Goal: Task Accomplishment & Management: Use online tool/utility

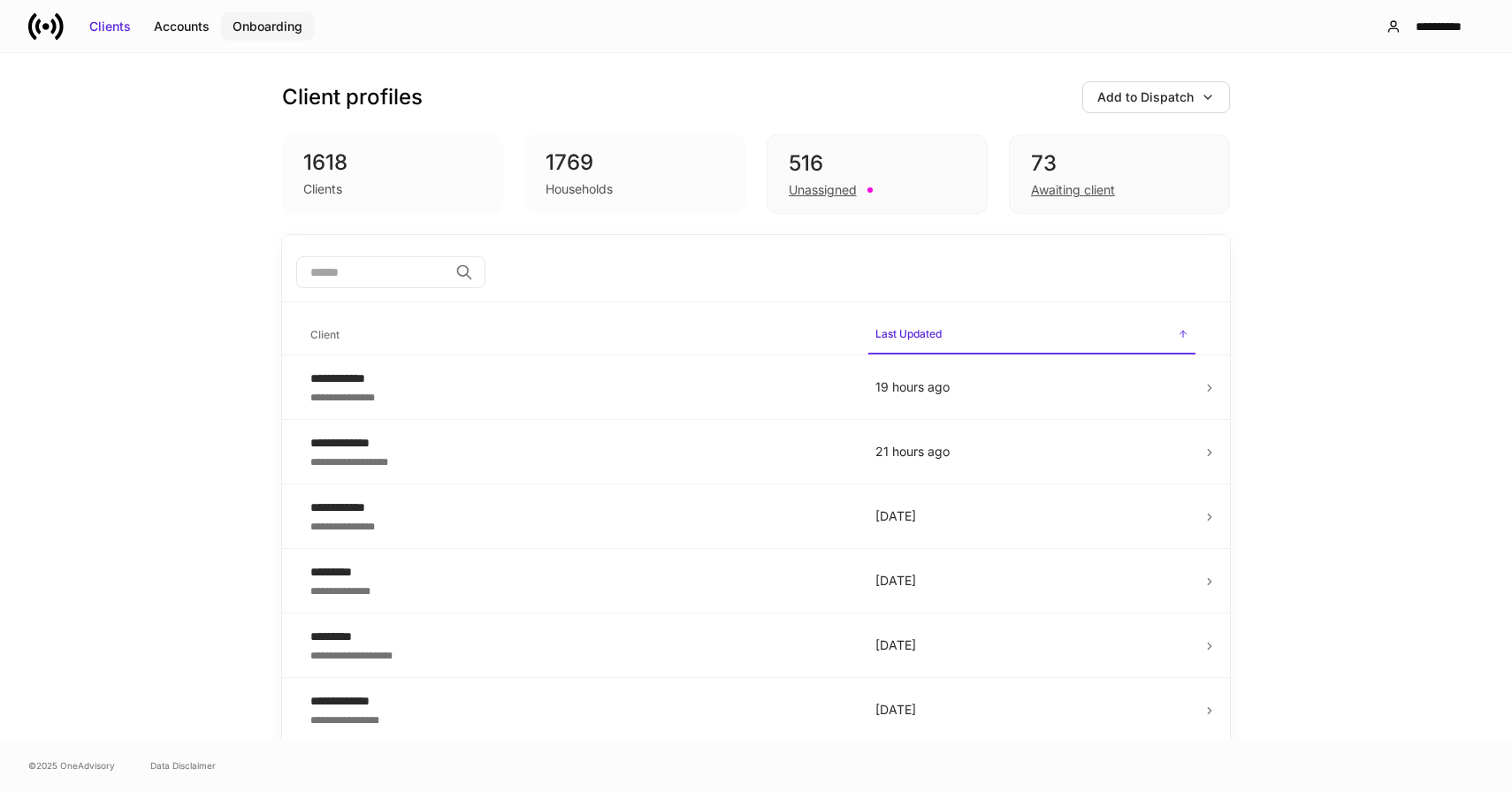
click at [281, 25] on div "Onboarding" at bounding box center [267, 26] width 69 height 17
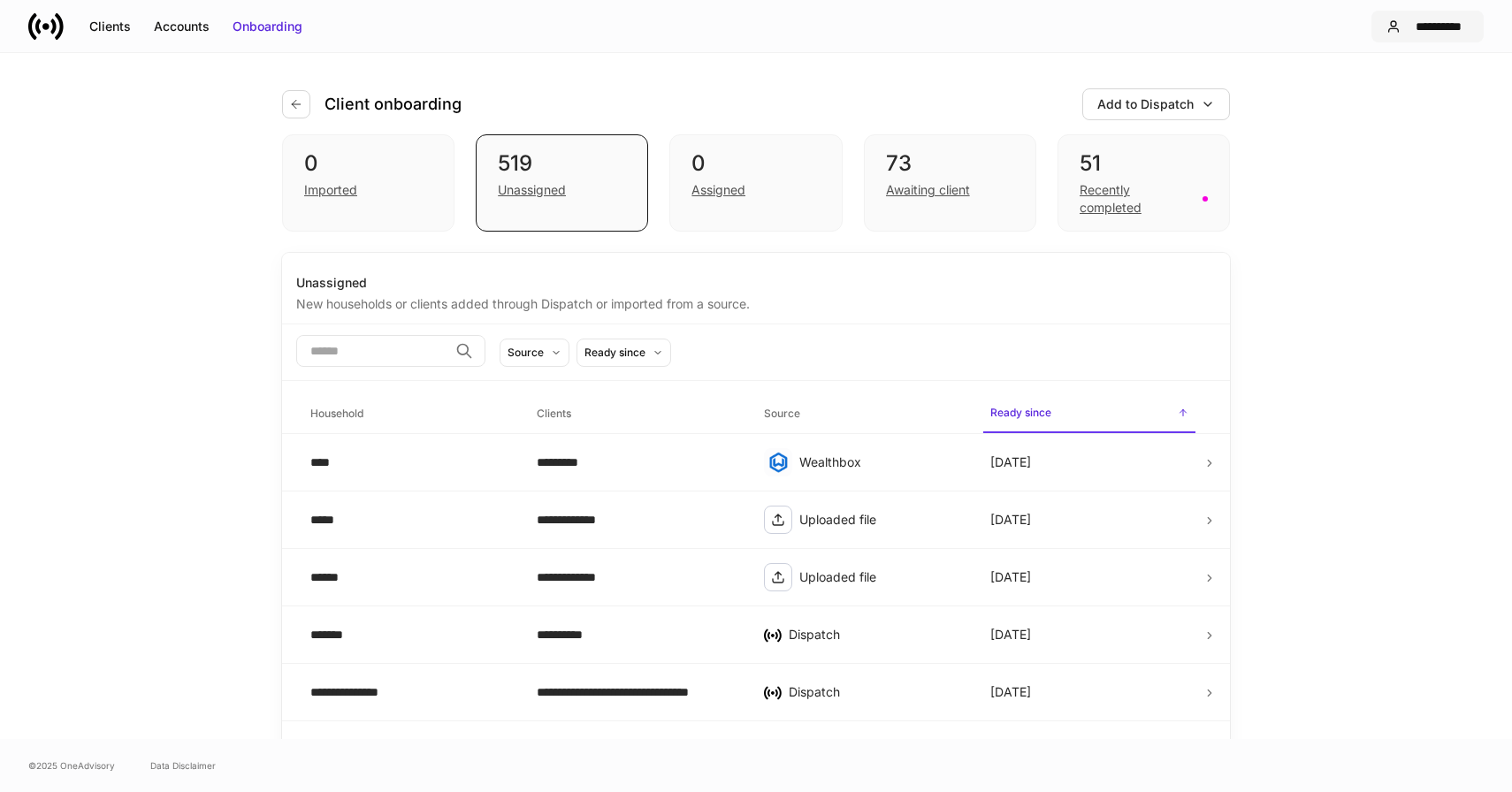
click at [1432, 33] on div "**********" at bounding box center [1437, 26] width 61 height 17
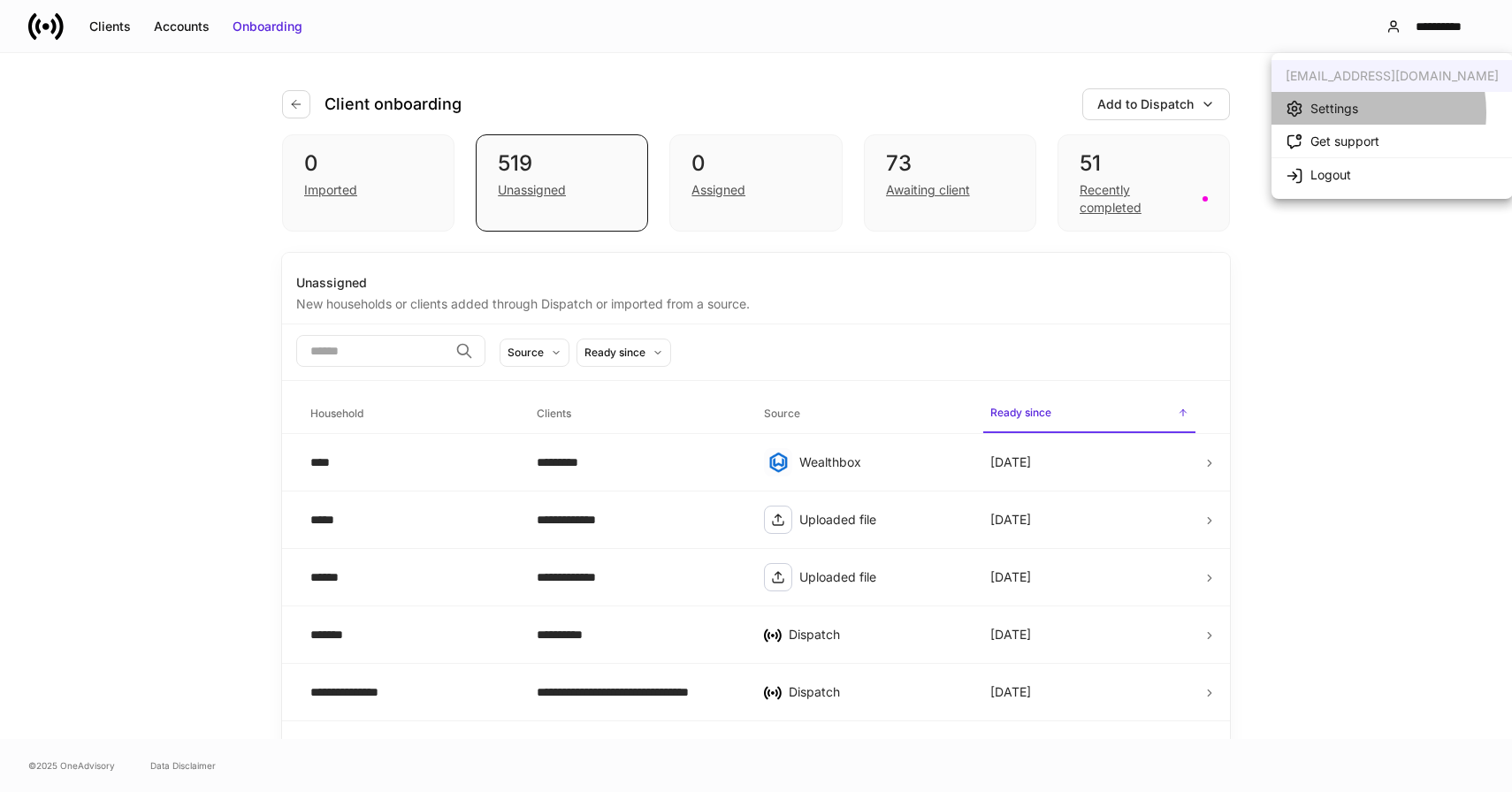
click at [1353, 112] on div "Settings" at bounding box center [1333, 109] width 47 height 17
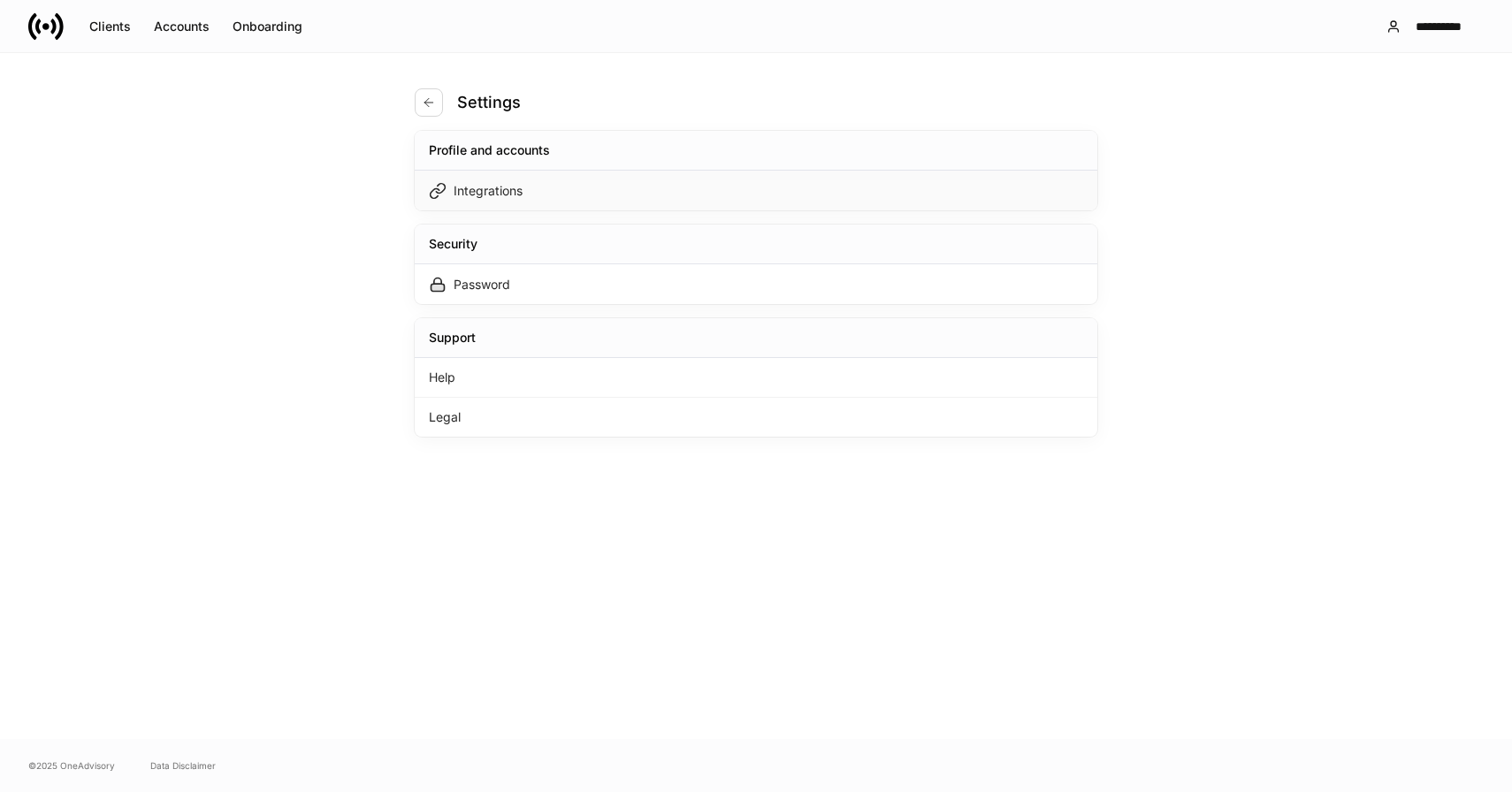
click at [513, 192] on div "Integrations" at bounding box center [487, 191] width 69 height 17
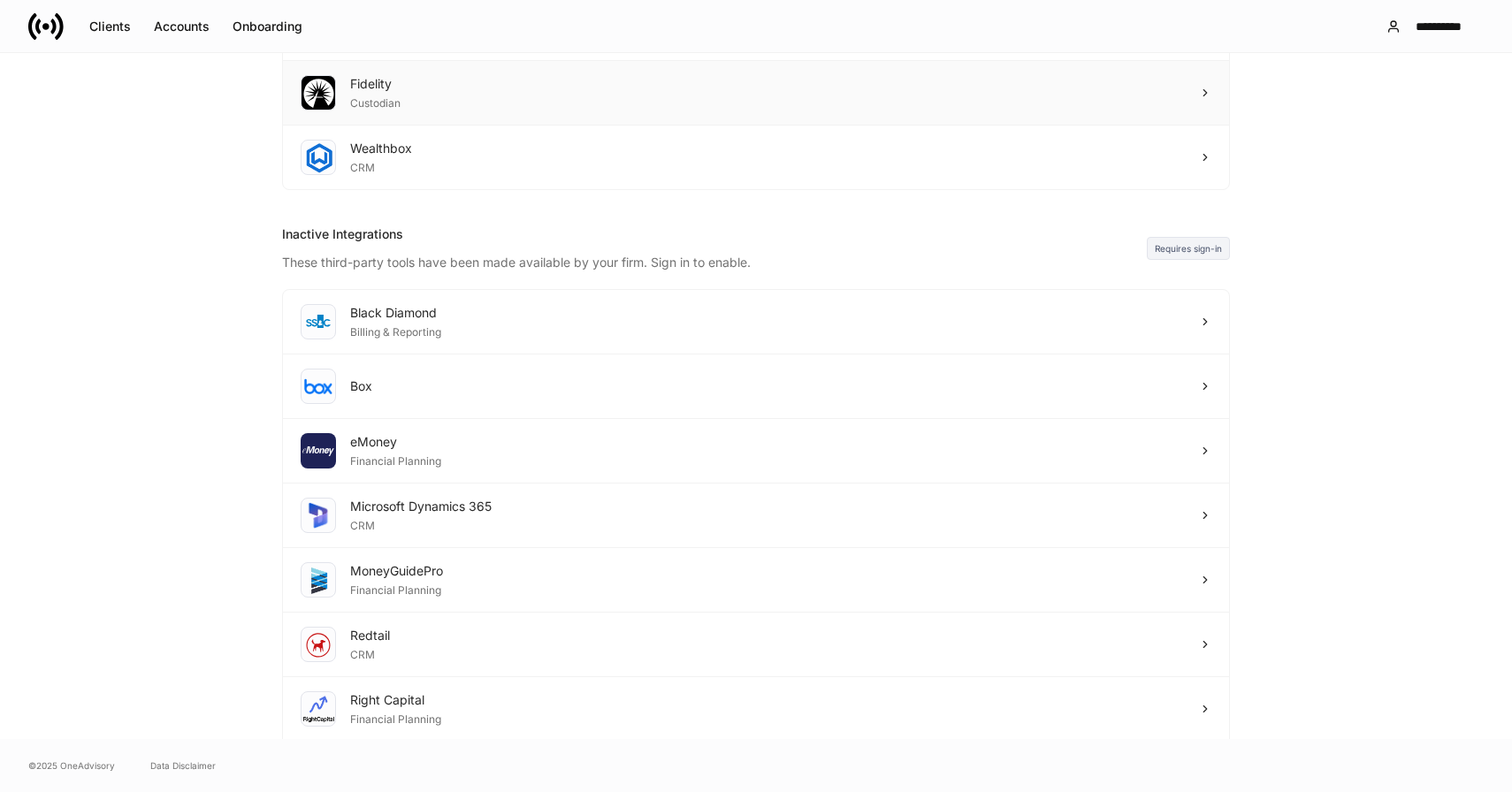
scroll to position [388, 0]
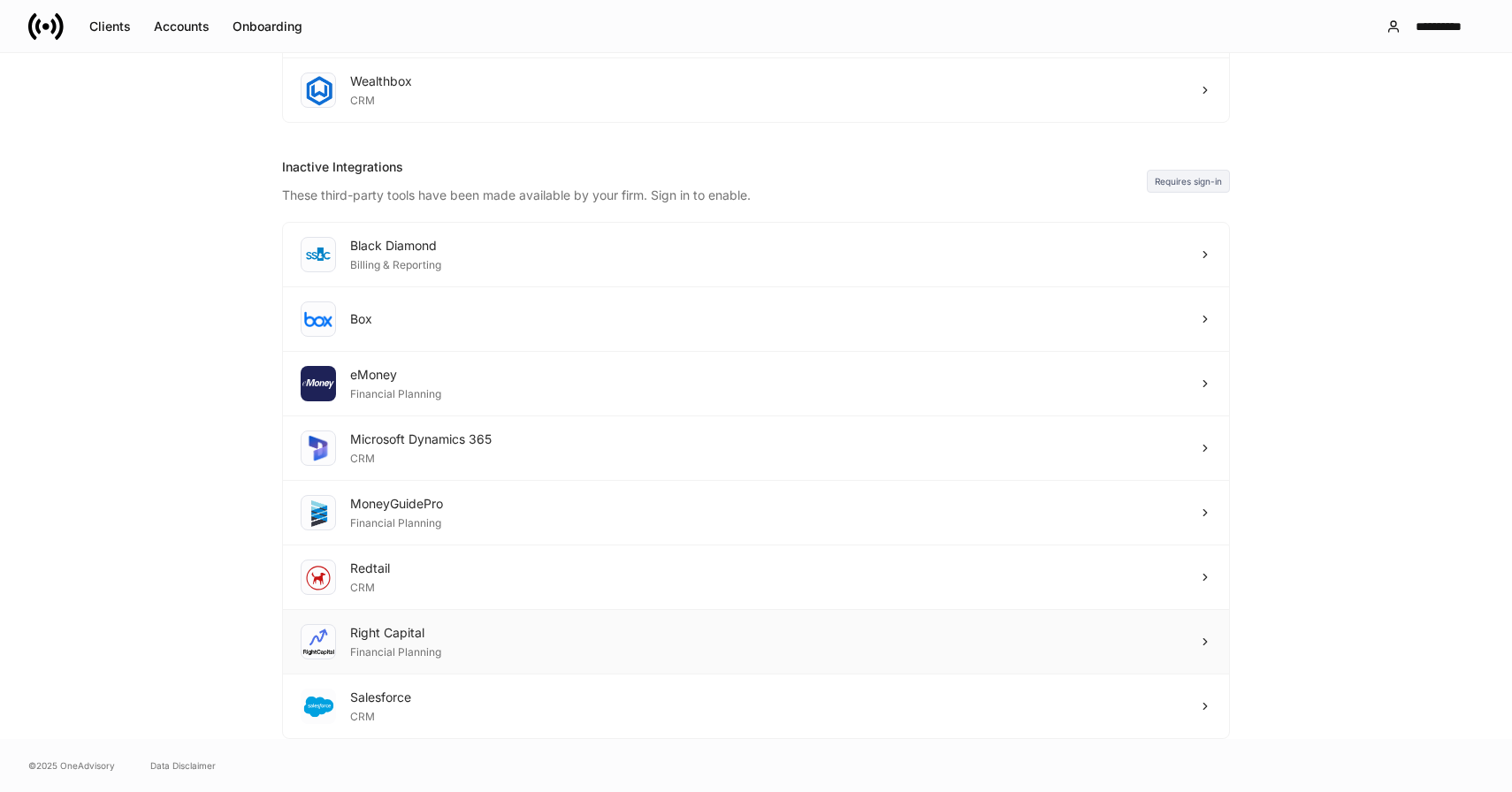
click at [473, 638] on div "Right Capital Financial Planning" at bounding box center [756, 642] width 946 height 65
click at [478, 583] on div "Redtail CRM" at bounding box center [756, 577] width 946 height 65
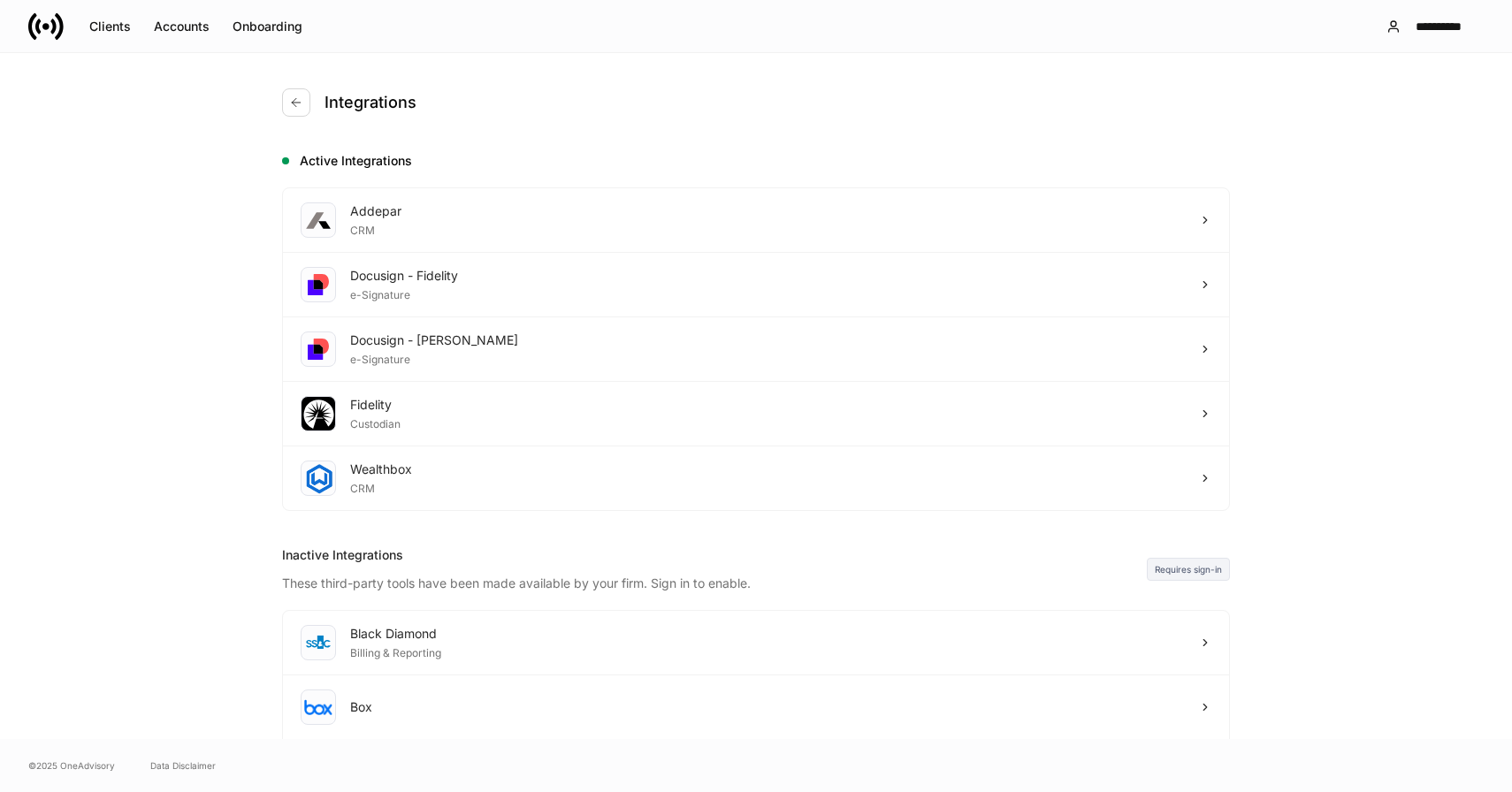
scroll to position [21, 0]
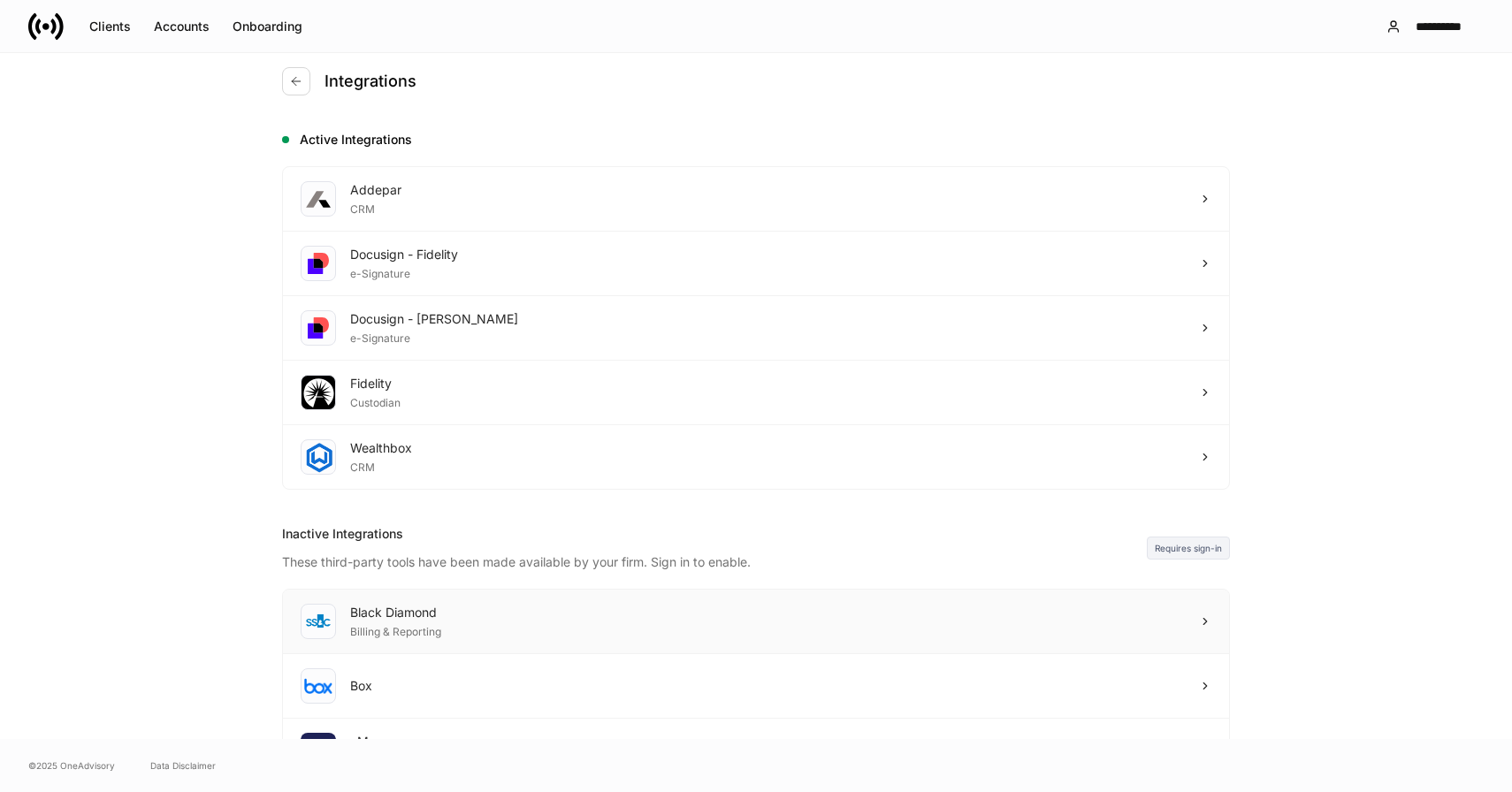
click at [487, 625] on div "Black Diamond Billing & Reporting" at bounding box center [756, 621] width 946 height 65
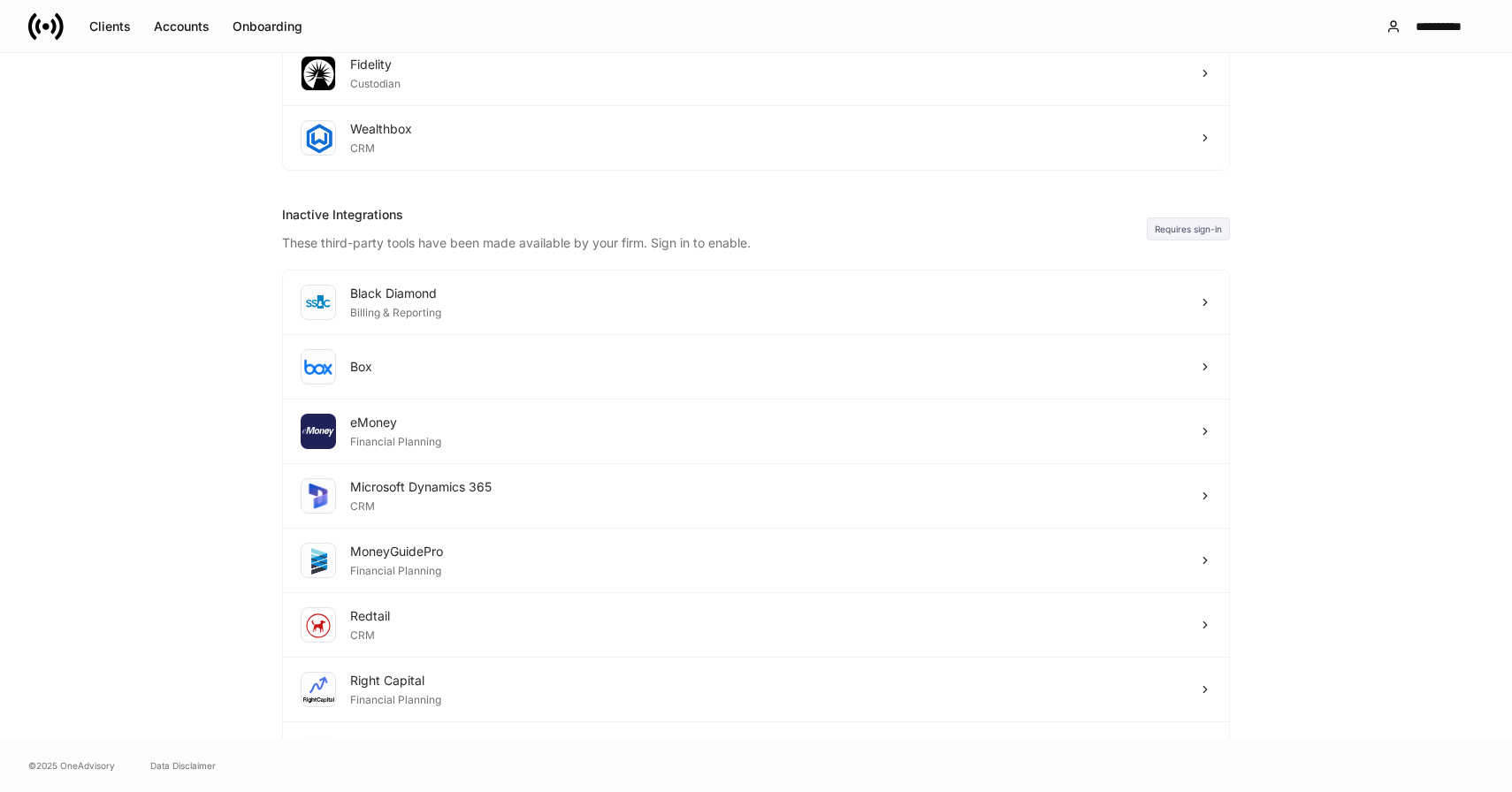
scroll to position [388, 0]
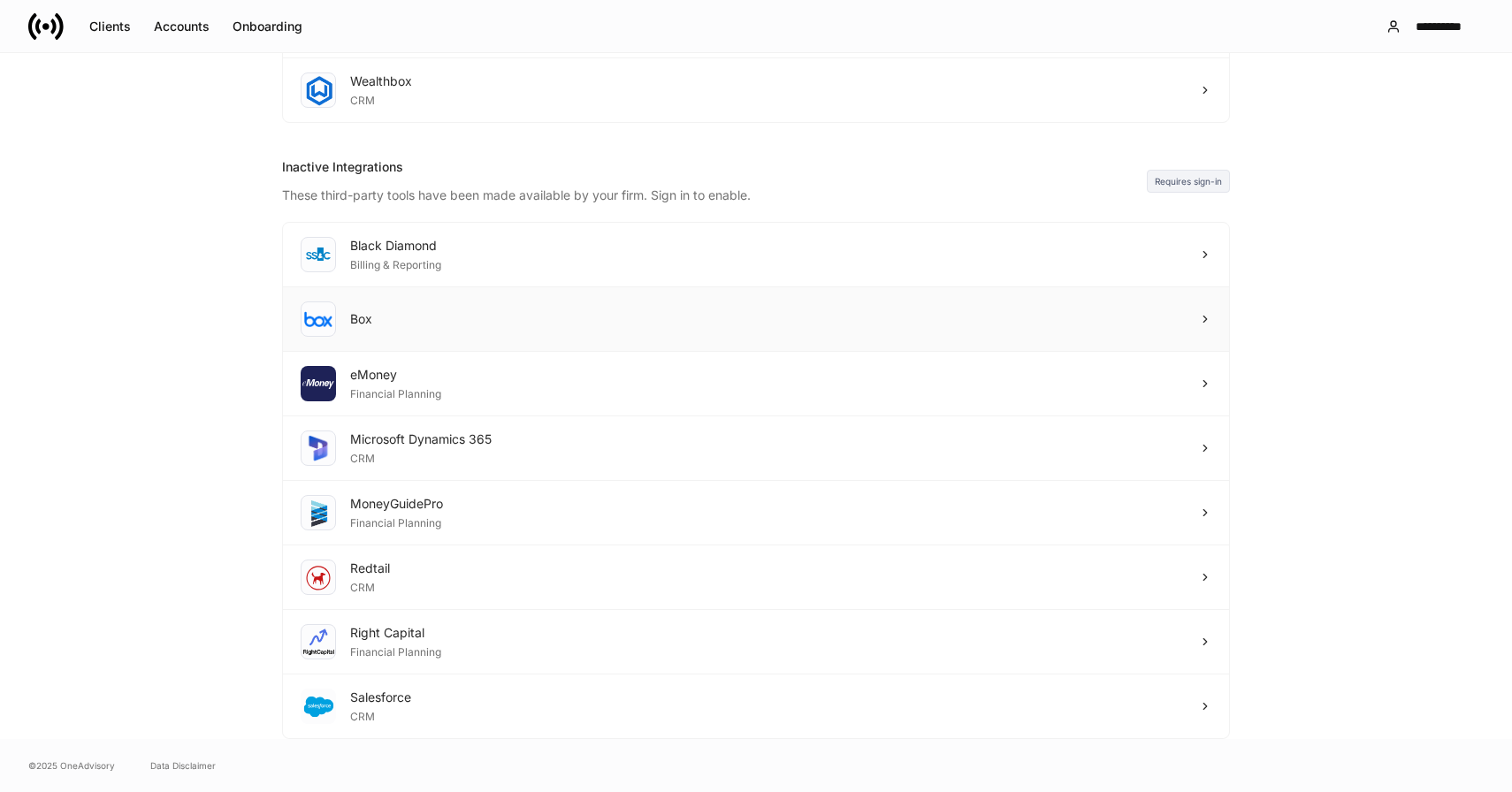
click at [435, 320] on div "Box" at bounding box center [756, 319] width 946 height 65
click at [621, 262] on div "Black Diamond Billing & Reporting" at bounding box center [756, 255] width 946 height 65
click at [463, 718] on div "Salesforce CRM" at bounding box center [756, 706] width 946 height 64
click at [854, 715] on div "Salesforce CRM" at bounding box center [756, 706] width 946 height 64
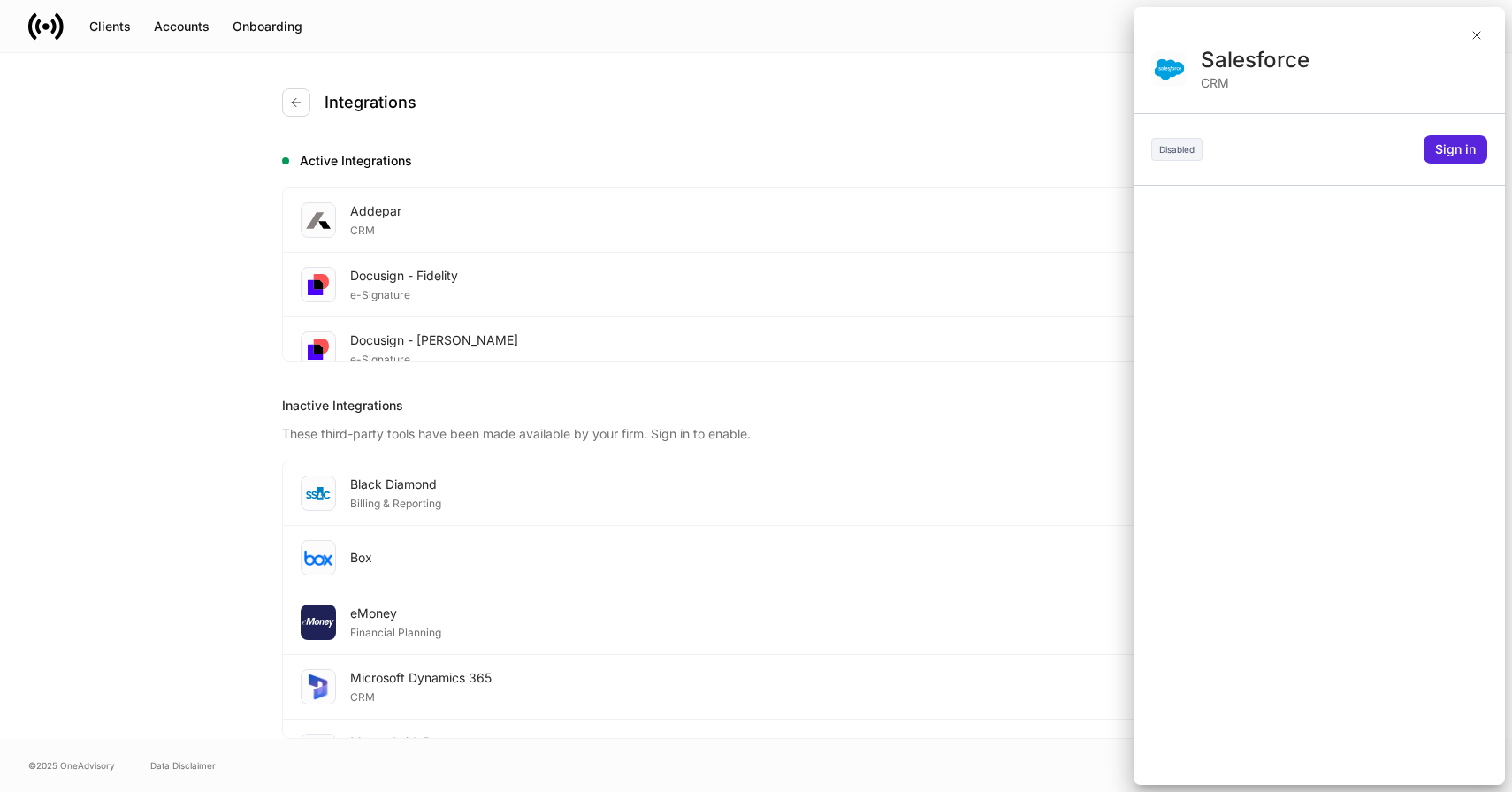
scroll to position [0, 0]
click at [1462, 146] on div "Sign in" at bounding box center [1455, 150] width 41 height 17
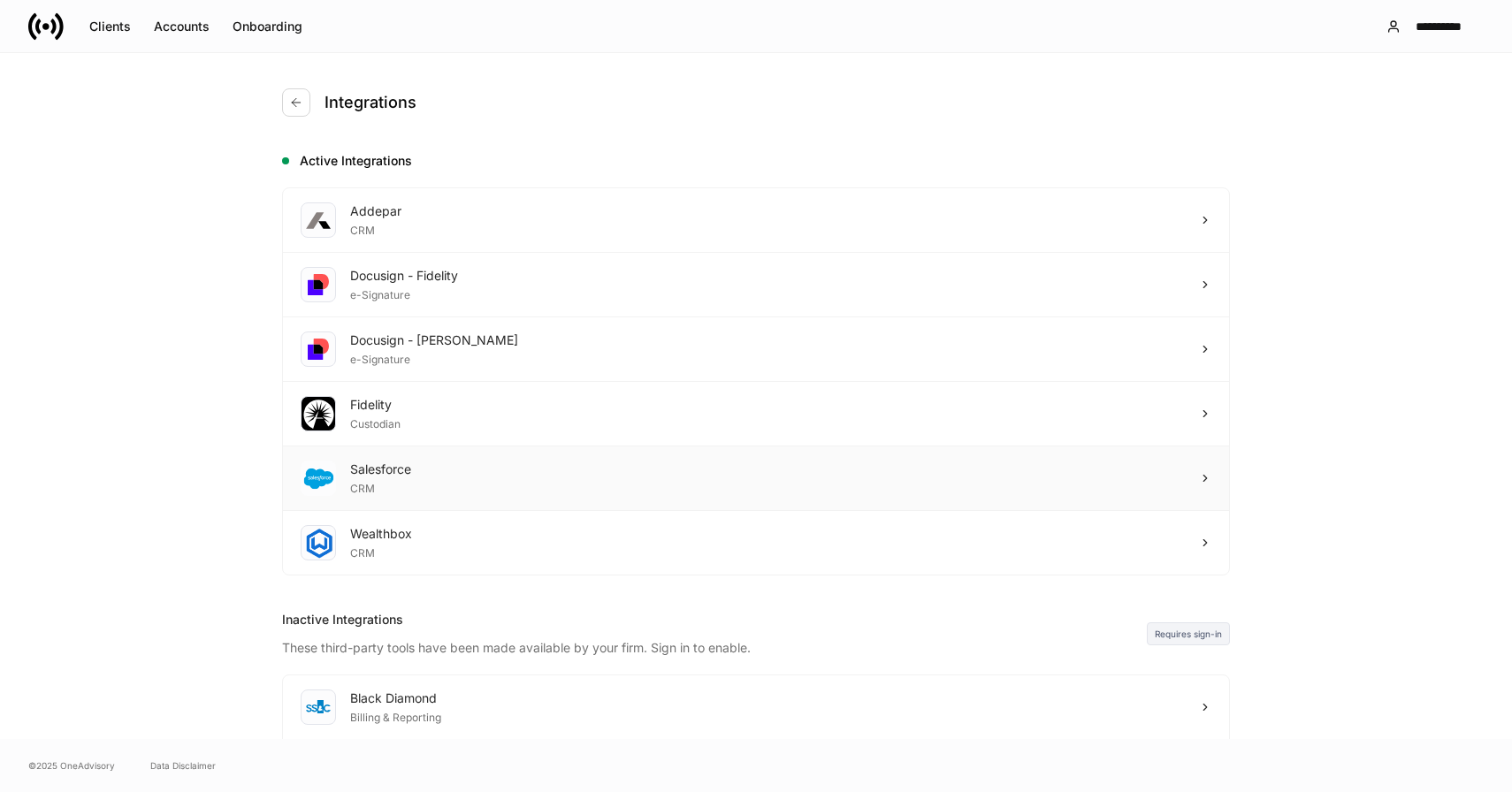
click at [469, 479] on div "Salesforce CRM" at bounding box center [756, 478] width 946 height 65
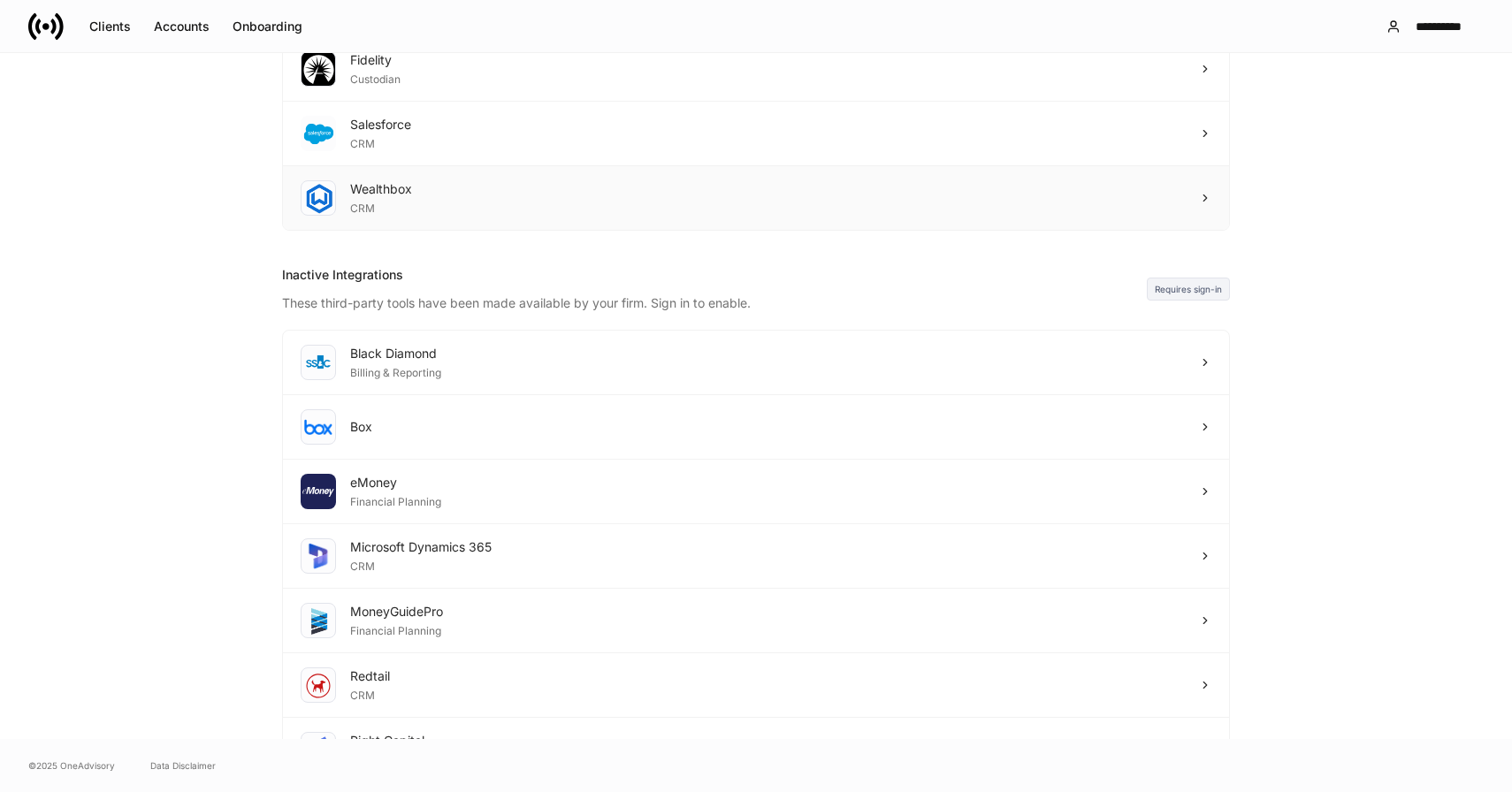
scroll to position [388, 0]
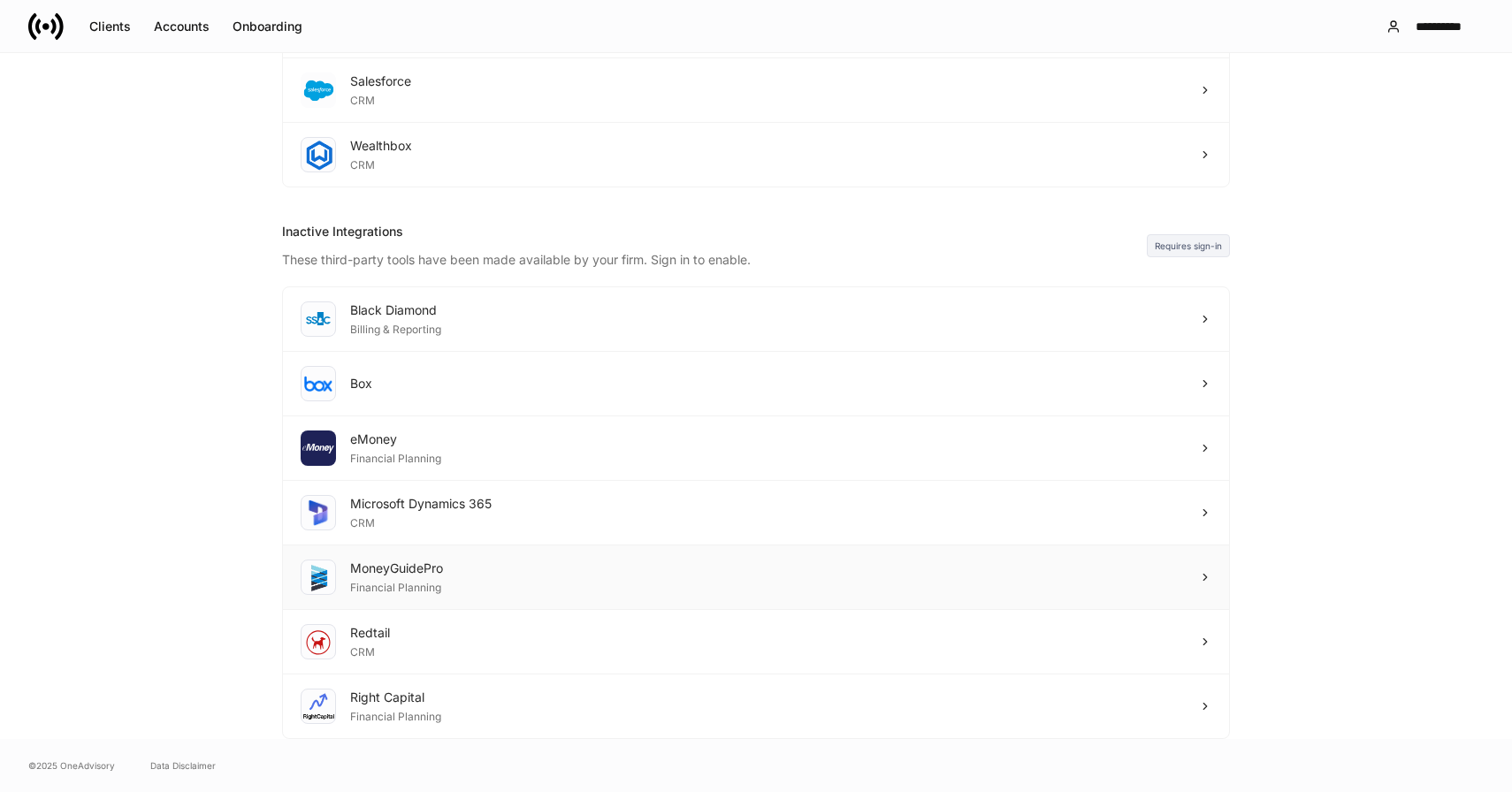
click at [507, 576] on div "MoneyGuidePro Financial Planning" at bounding box center [756, 577] width 946 height 65
click at [569, 709] on div "Right Capital Financial Planning" at bounding box center [756, 706] width 946 height 64
click at [515, 315] on div "Black Diamond Billing & Reporting" at bounding box center [756, 319] width 946 height 65
